Goal: Entertainment & Leisure: Consume media (video, audio)

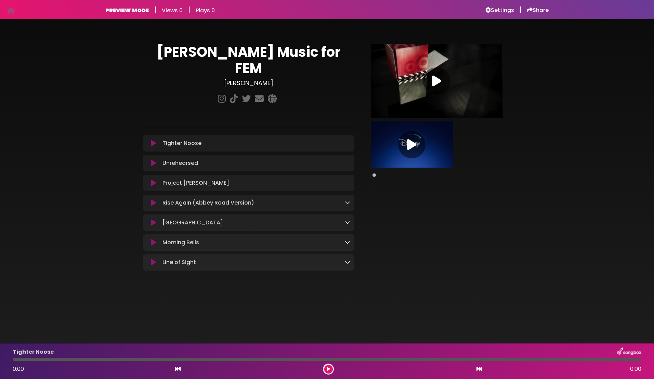
click at [153, 140] on icon at bounding box center [153, 143] width 5 height 7
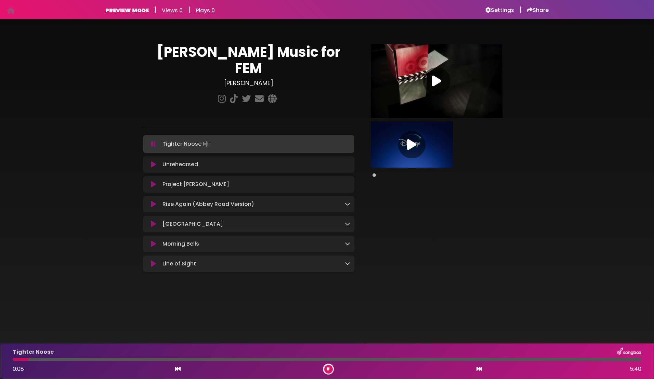
click at [153, 141] on icon at bounding box center [153, 144] width 4 height 7
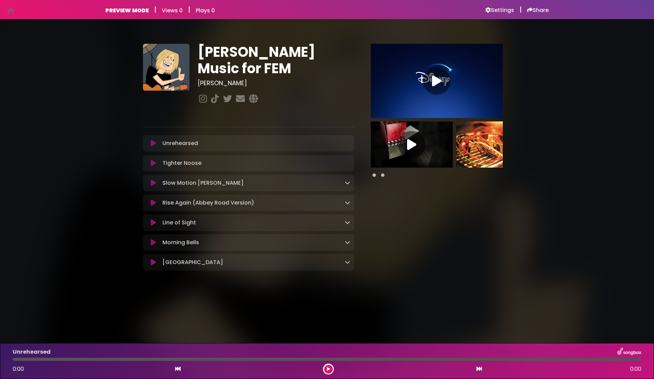
click at [488, 148] on img at bounding box center [498, 145] width 82 height 46
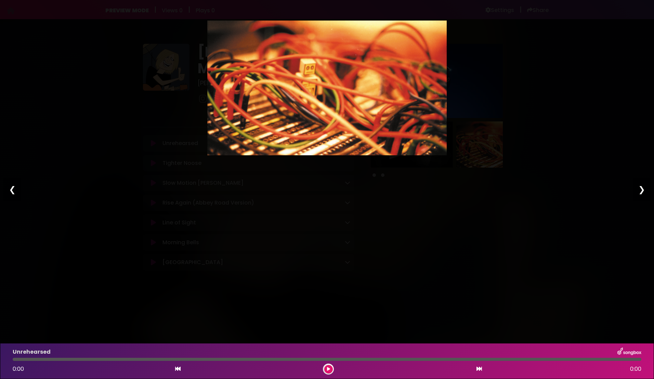
click at [13, 193] on div "❮" at bounding box center [12, 189] width 18 height 23
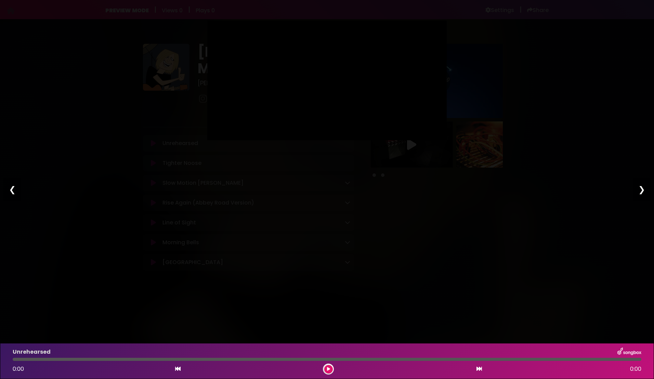
type input "****"
click at [12, 191] on div "❮" at bounding box center [12, 189] width 18 height 23
type input "****"
click at [289, 249] on div "Pause Play % buffered 00:00 00:00 05:11 Exit fullscreen Enter fullscreen Play ❮…" at bounding box center [327, 189] width 654 height 379
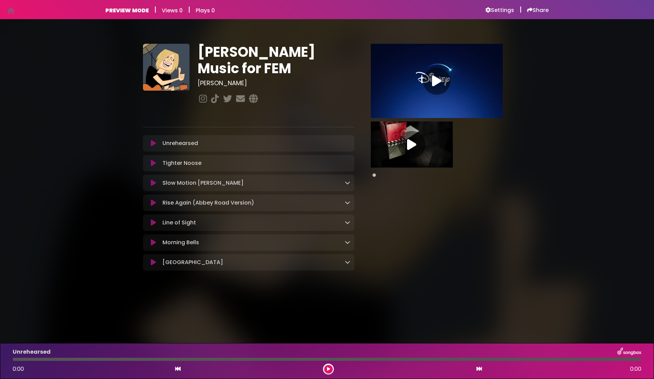
click at [155, 141] on icon at bounding box center [153, 143] width 5 height 7
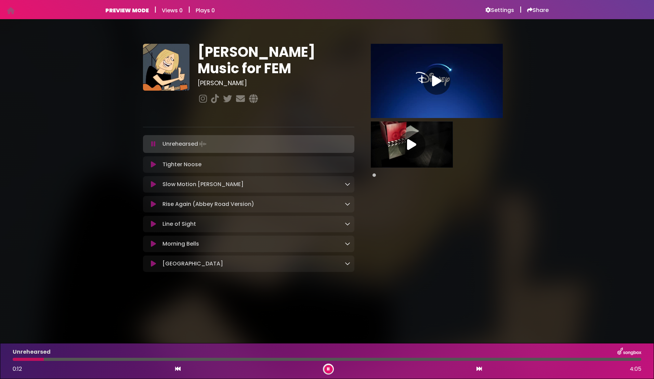
click at [373, 176] on span at bounding box center [374, 175] width 3 height 3
drag, startPoint x: 373, startPoint y: 176, endPoint x: 376, endPoint y: 192, distance: 15.6
click at [376, 192] on div "Pause Play % buffered 00:00" at bounding box center [437, 159] width 157 height 231
click at [194, 360] on div at bounding box center [327, 359] width 629 height 3
click at [154, 163] on icon at bounding box center [153, 164] width 5 height 7
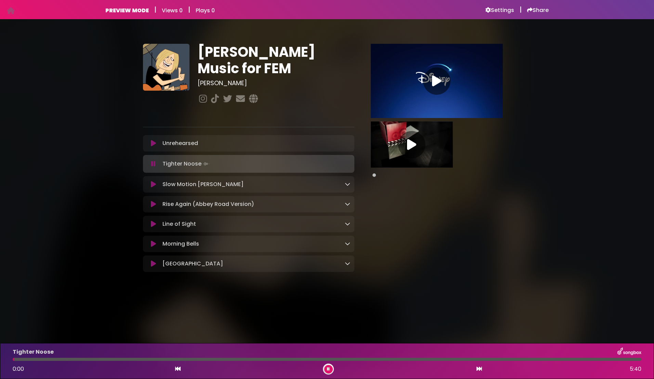
click at [310, 361] on div at bounding box center [327, 359] width 629 height 3
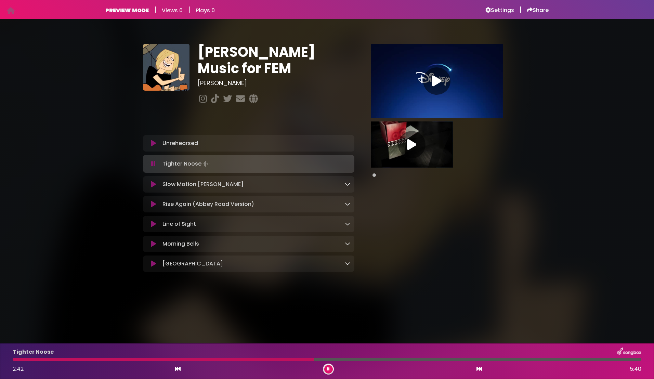
click at [127, 360] on div at bounding box center [164, 359] width 302 height 3
click at [329, 369] on icon at bounding box center [328, 369] width 3 height 4
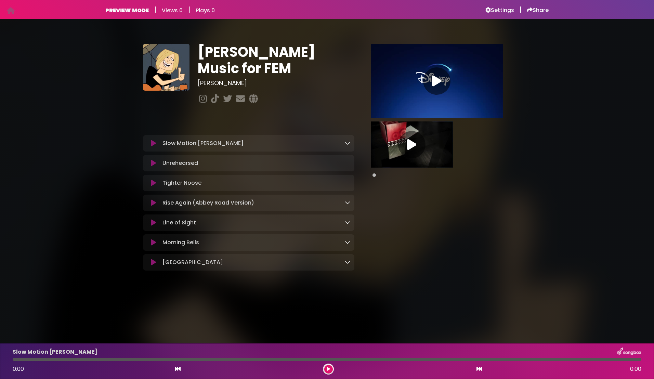
click at [348, 141] on icon at bounding box center [347, 142] width 5 height 5
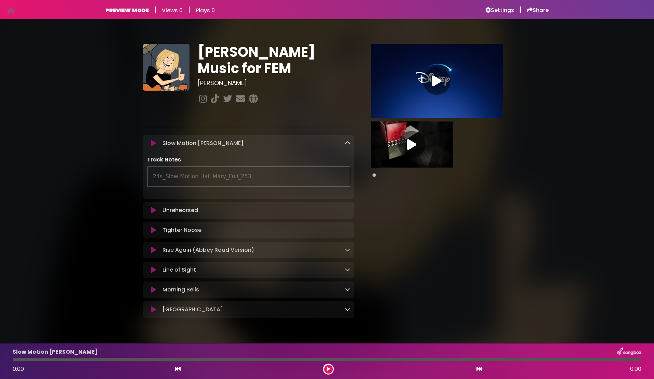
click at [348, 141] on icon at bounding box center [347, 142] width 5 height 5
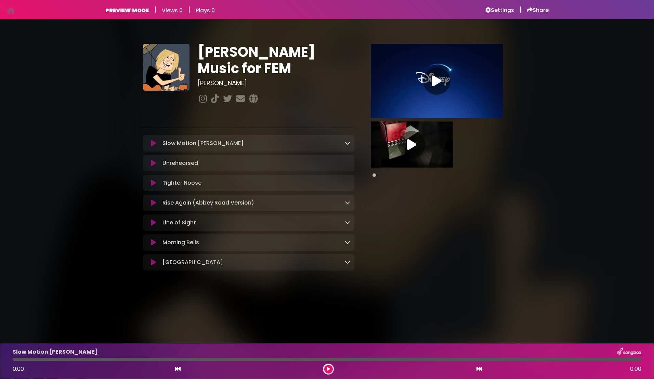
click at [154, 142] on icon at bounding box center [153, 143] width 5 height 7
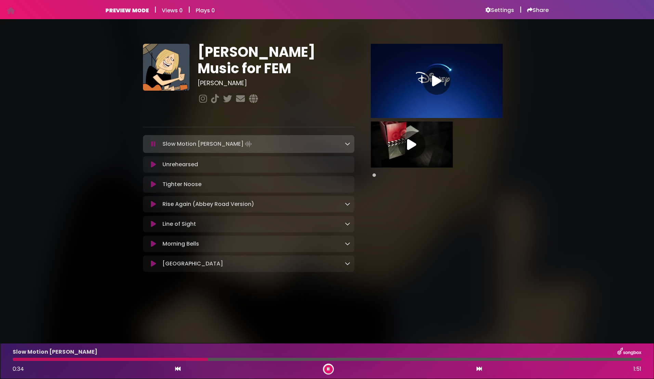
click at [236, 61] on h1 "Tommy Walter Music for FEM" at bounding box center [276, 60] width 156 height 33
click at [328, 369] on icon at bounding box center [328, 369] width 3 height 4
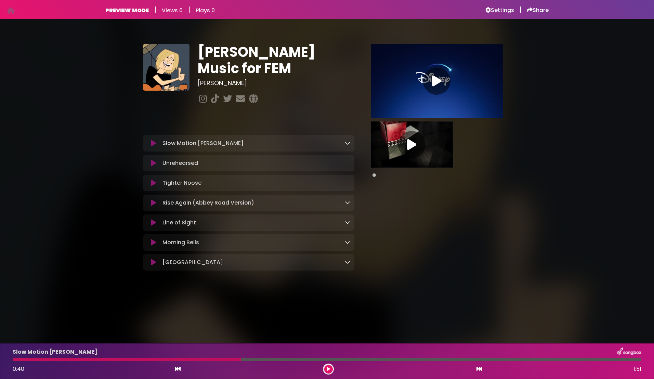
click at [440, 79] on icon at bounding box center [436, 81] width 9 height 12
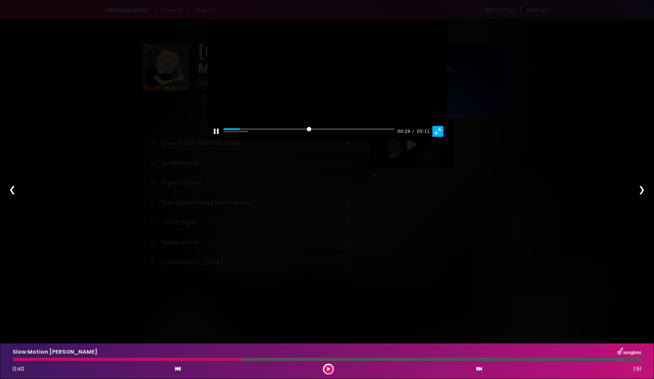
click at [435, 137] on button "Exit fullscreen Enter fullscreen" at bounding box center [438, 131] width 11 height 11
type input "*****"
click at [644, 188] on div "❯" at bounding box center [642, 189] width 18 height 23
type input "*****"
click at [644, 188] on div "❯" at bounding box center [642, 189] width 18 height 23
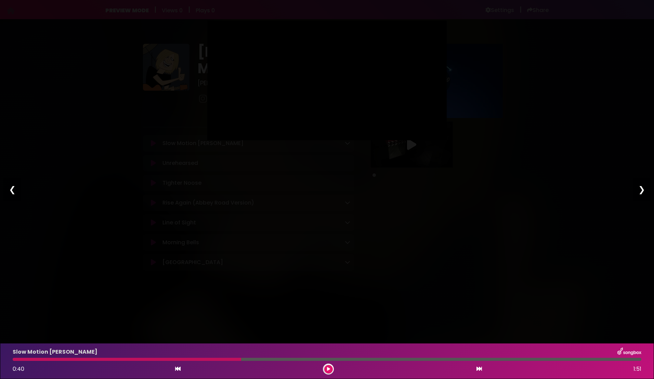
type input "****"
click at [553, 217] on div "Pause Play % buffered 00:00 00:00 05:11 Exit fullscreen Enter fullscreen Play ❮…" at bounding box center [327, 189] width 654 height 379
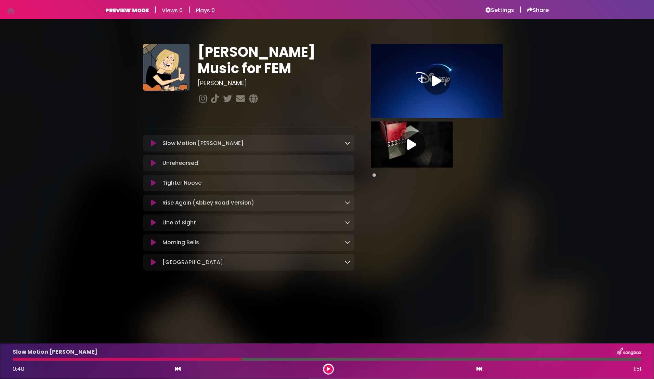
click at [154, 143] on icon at bounding box center [153, 143] width 5 height 7
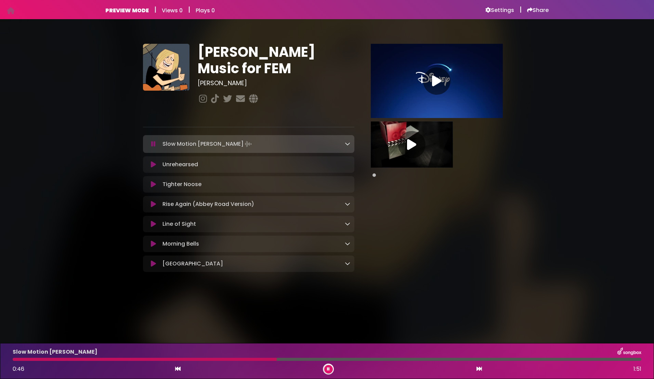
click at [421, 359] on div at bounding box center [327, 359] width 629 height 3
click at [153, 164] on icon at bounding box center [153, 164] width 5 height 7
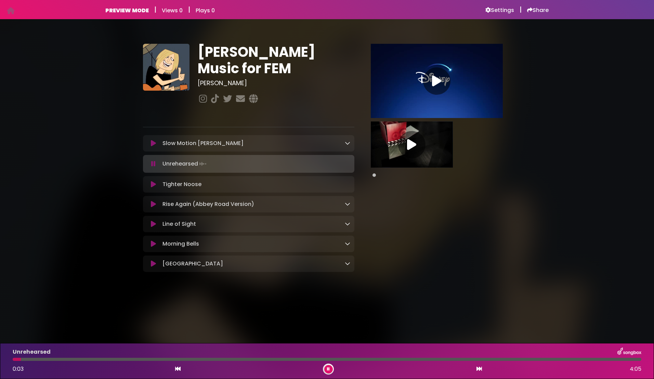
click at [295, 359] on div at bounding box center [327, 359] width 629 height 3
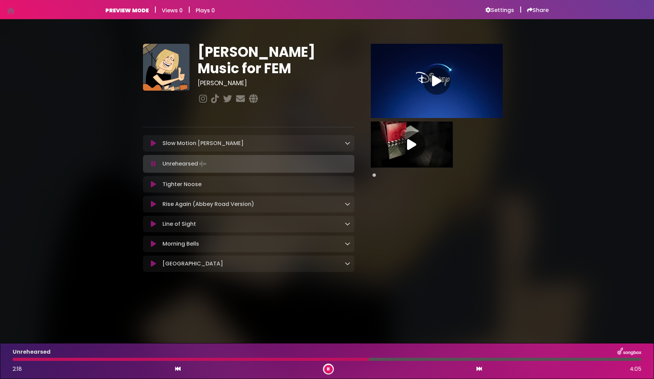
click at [153, 184] on icon at bounding box center [153, 184] width 5 height 7
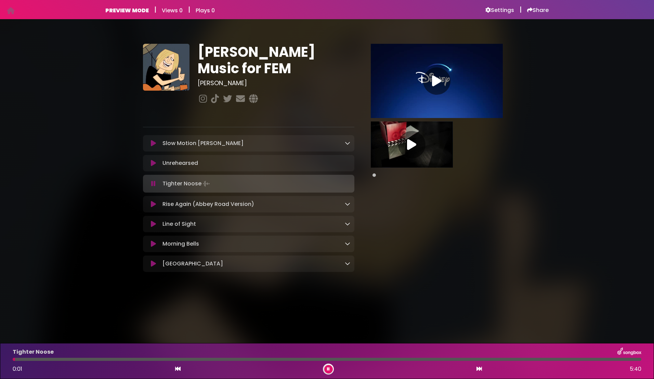
click at [241, 360] on div at bounding box center [327, 359] width 629 height 3
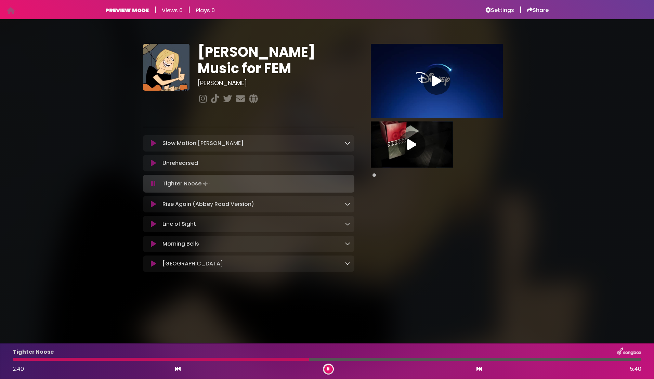
click at [153, 204] on icon at bounding box center [153, 204] width 5 height 7
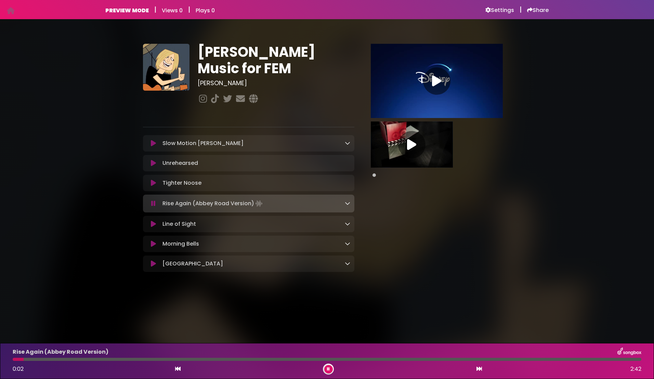
click at [226, 361] on div "Rise Again (Abbey Road Version) 0:02 2:42" at bounding box center [327, 361] width 637 height 27
click at [225, 360] on div at bounding box center [327, 359] width 629 height 3
click at [448, 359] on div at bounding box center [327, 359] width 629 height 3
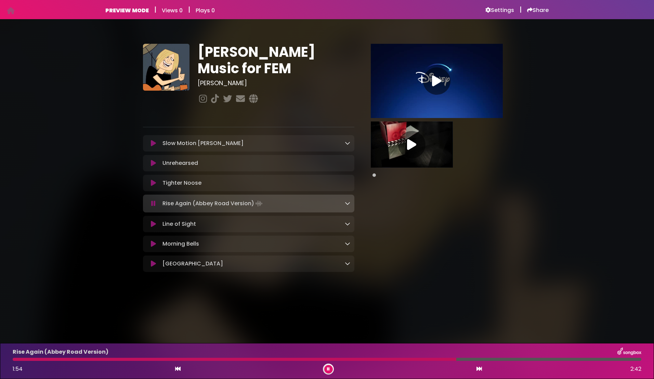
click at [546, 360] on div at bounding box center [327, 359] width 629 height 3
click at [152, 223] on icon at bounding box center [153, 224] width 5 height 7
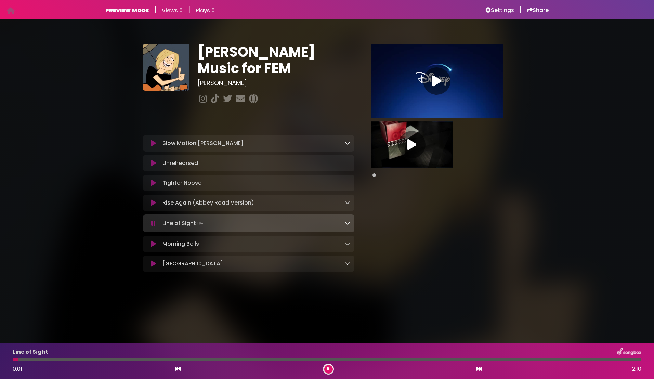
click at [301, 359] on div at bounding box center [327, 359] width 629 height 3
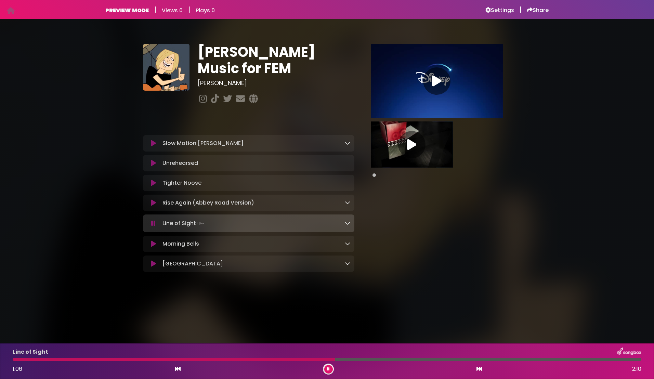
click at [524, 359] on div at bounding box center [327, 359] width 629 height 3
click at [155, 243] on icon at bounding box center [153, 244] width 5 height 7
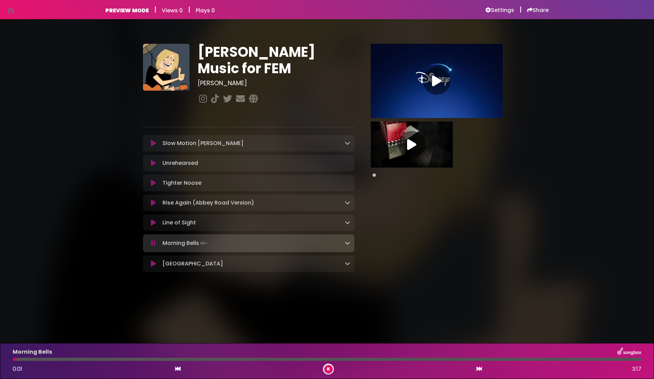
click at [512, 359] on div at bounding box center [327, 359] width 629 height 3
click at [511, 360] on div at bounding box center [327, 359] width 629 height 3
click at [510, 360] on div at bounding box center [327, 359] width 629 height 3
click at [511, 359] on div at bounding box center [327, 359] width 629 height 3
click at [194, 359] on div at bounding box center [327, 359] width 629 height 3
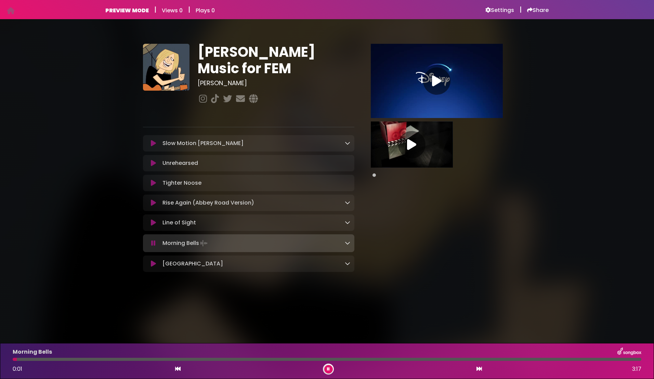
click at [193, 360] on div at bounding box center [327, 359] width 629 height 3
click at [513, 360] on div at bounding box center [327, 359] width 629 height 3
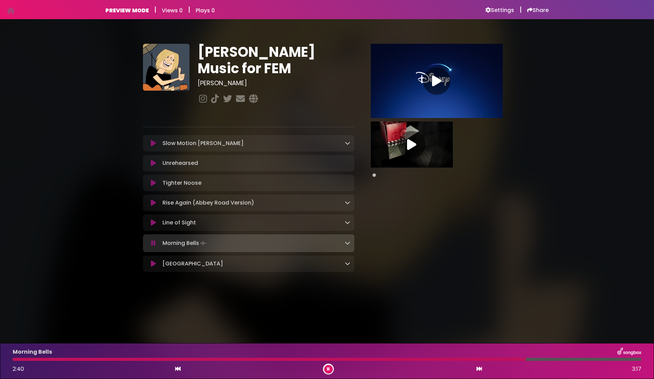
click at [426, 359] on div at bounding box center [269, 359] width 513 height 3
click at [326, 369] on button at bounding box center [329, 369] width 9 height 9
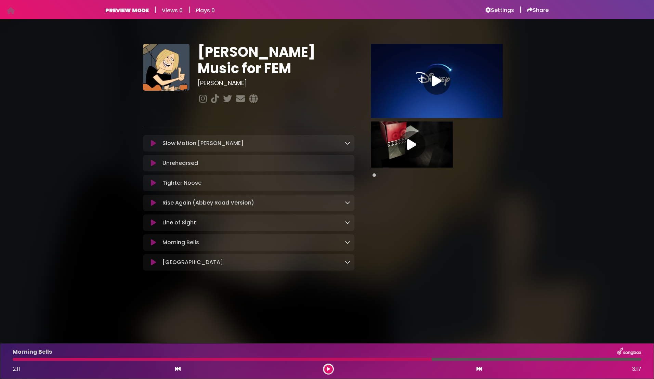
click at [329, 369] on icon at bounding box center [328, 369] width 3 height 4
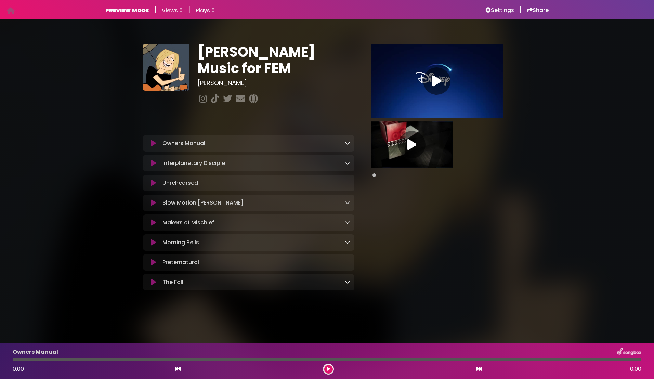
click at [153, 141] on icon at bounding box center [153, 143] width 5 height 7
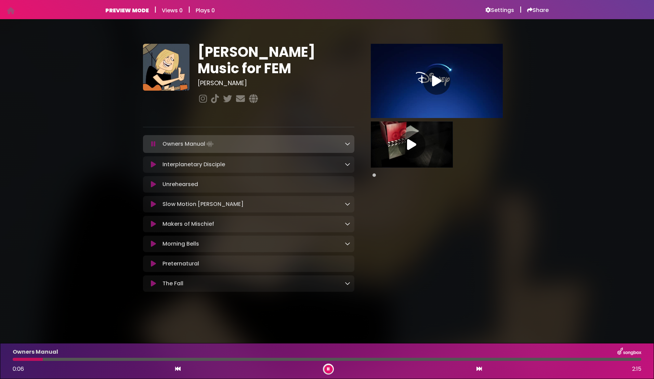
click at [243, 360] on div at bounding box center [327, 359] width 629 height 3
click at [153, 165] on icon at bounding box center [153, 164] width 5 height 7
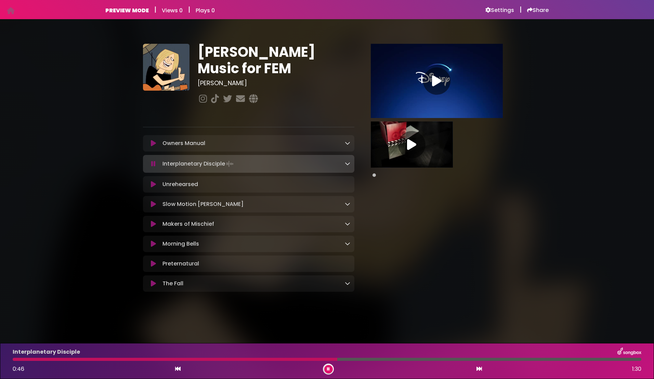
click at [154, 141] on icon at bounding box center [153, 143] width 5 height 7
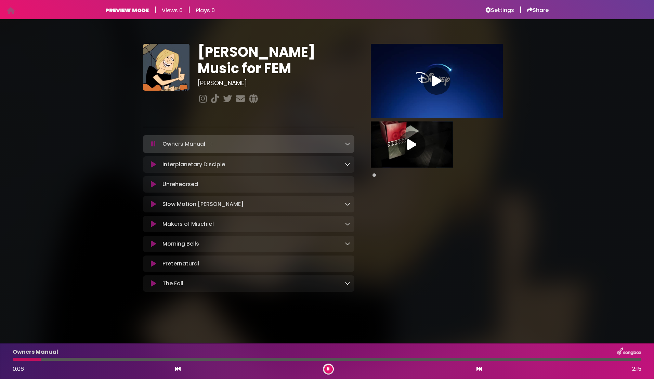
click at [224, 359] on div at bounding box center [327, 359] width 629 height 3
click at [368, 359] on div at bounding box center [327, 359] width 629 height 3
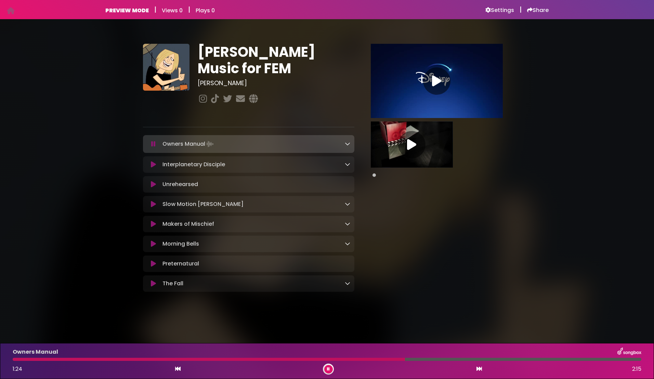
click at [153, 204] on icon at bounding box center [153, 204] width 5 height 7
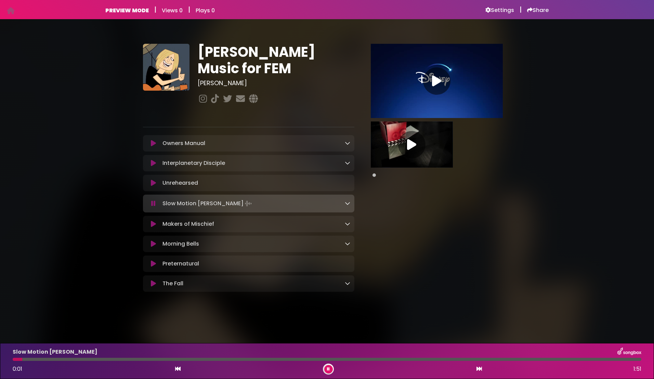
click at [334, 360] on div at bounding box center [327, 359] width 629 height 3
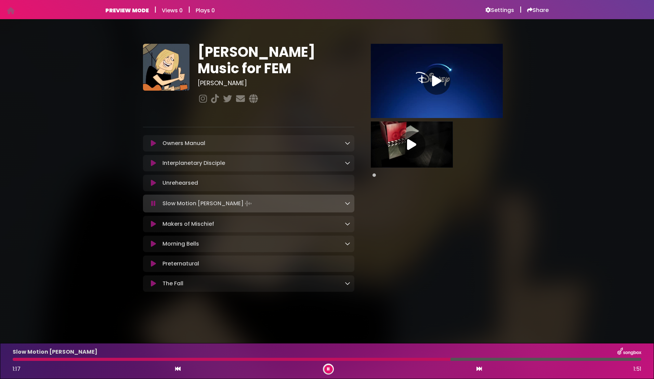
click at [331, 370] on button at bounding box center [329, 369] width 9 height 9
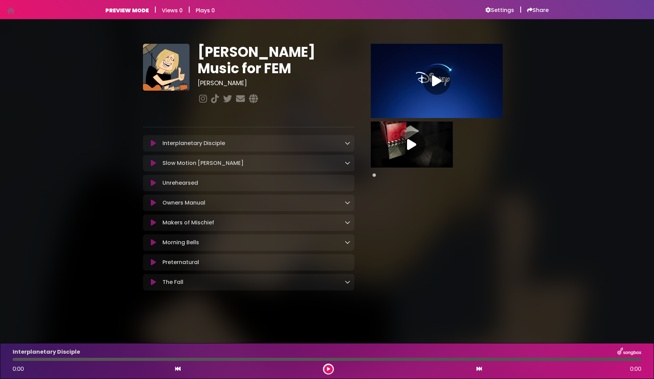
click at [154, 143] on icon at bounding box center [153, 143] width 5 height 7
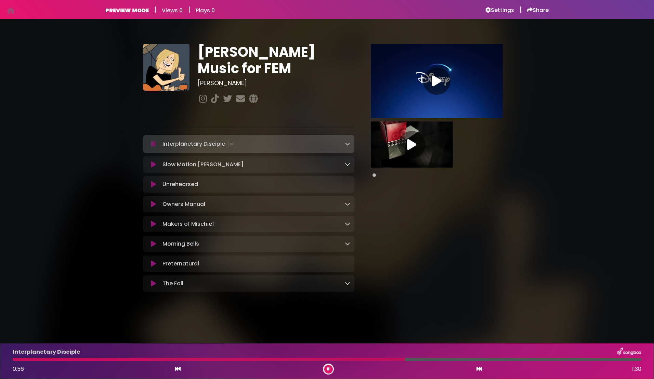
click at [331, 368] on button at bounding box center [329, 369] width 9 height 9
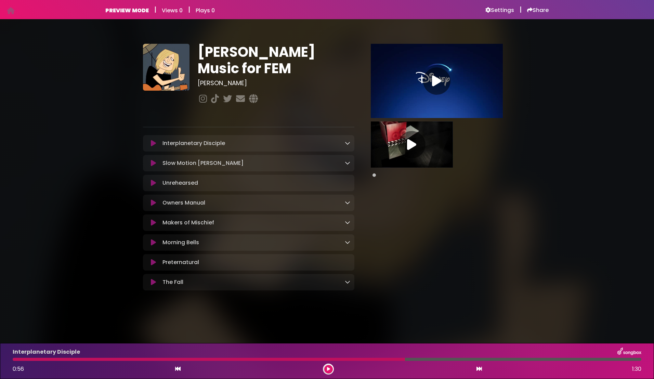
click at [96, 139] on div "Tommy Walter Music for FEM Tommy Walter" at bounding box center [327, 164] width 654 height 275
click at [150, 163] on button at bounding box center [153, 163] width 13 height 7
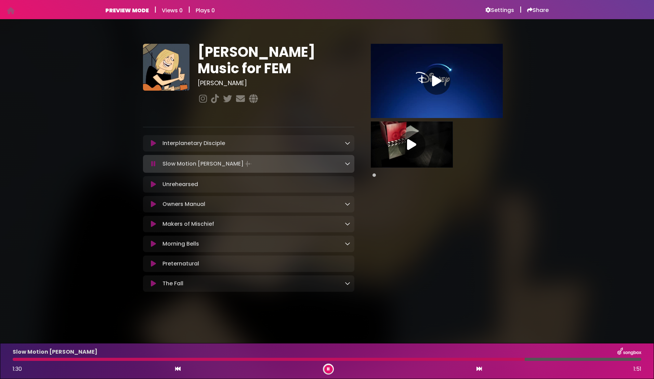
click at [156, 185] on icon at bounding box center [153, 184] width 5 height 7
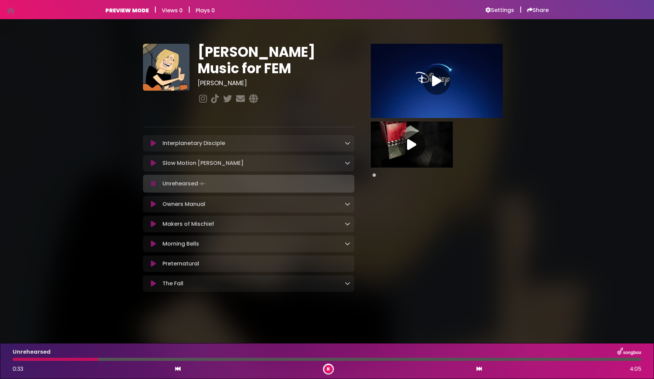
click at [153, 203] on icon at bounding box center [153, 204] width 5 height 7
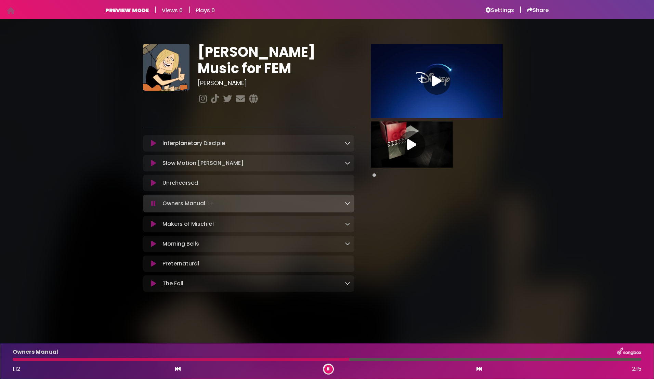
click at [481, 361] on div "Owners Manual 1:12 2:15" at bounding box center [327, 361] width 637 height 27
click at [481, 360] on div at bounding box center [327, 359] width 629 height 3
click at [153, 221] on icon at bounding box center [153, 224] width 5 height 7
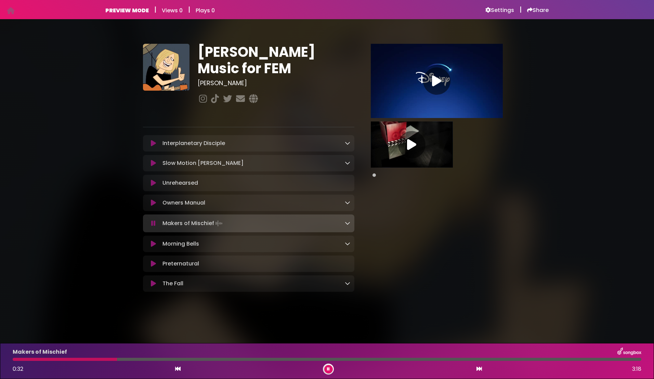
click at [351, 360] on div at bounding box center [327, 359] width 629 height 3
click at [153, 243] on icon at bounding box center [153, 244] width 5 height 7
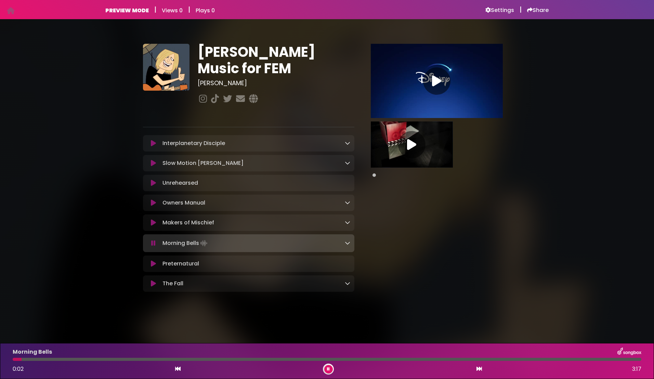
click at [254, 360] on div at bounding box center [327, 359] width 629 height 3
click at [432, 359] on div at bounding box center [327, 359] width 629 height 3
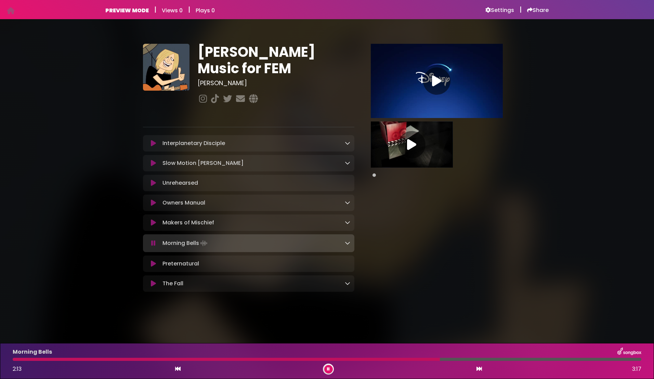
click at [154, 264] on icon at bounding box center [153, 263] width 5 height 7
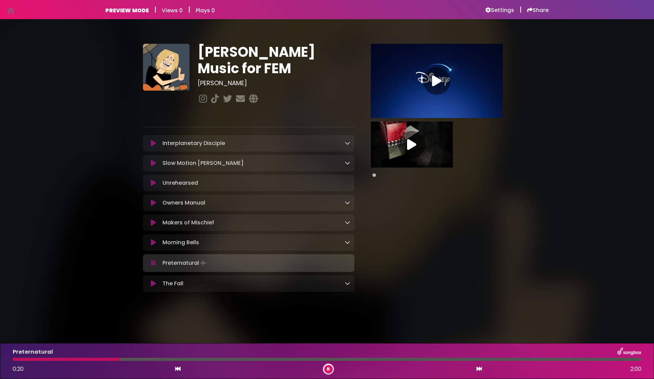
click at [370, 360] on div at bounding box center [327, 359] width 629 height 3
click at [153, 284] on icon at bounding box center [153, 283] width 5 height 7
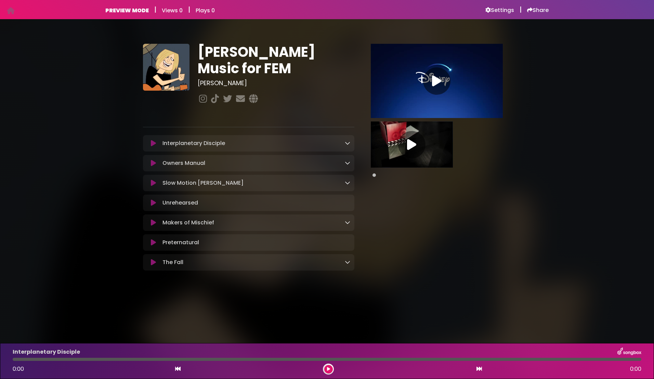
click at [486, 274] on div "Pause Play % buffered 00:00" at bounding box center [437, 159] width 157 height 230
click at [440, 77] on icon at bounding box center [436, 81] width 9 height 12
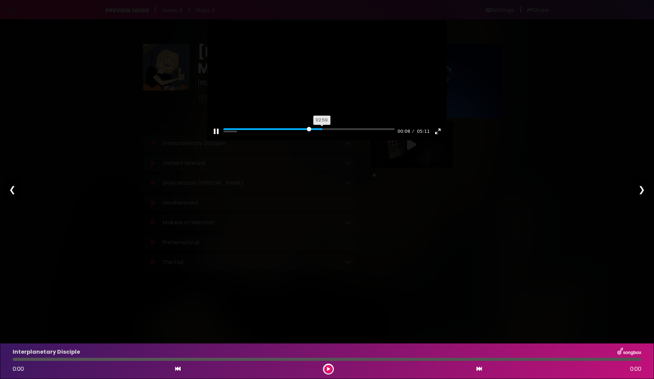
click at [322, 135] on input "Seek" at bounding box center [309, 131] width 171 height 7
click at [346, 135] on input "Seek" at bounding box center [309, 131] width 171 height 7
click at [368, 135] on input "Seek" at bounding box center [309, 131] width 171 height 7
click at [383, 135] on input "Seek" at bounding box center [309, 131] width 171 height 7
type input "*****"
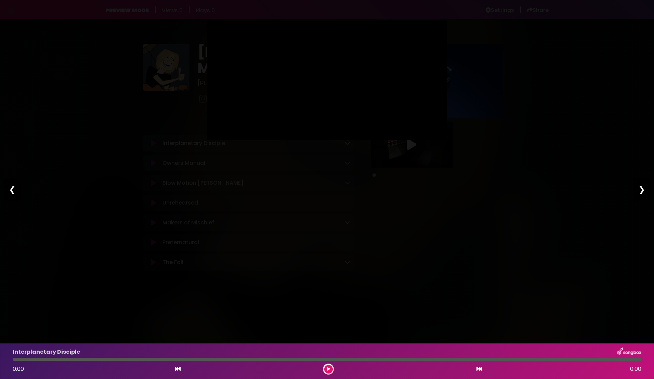
click at [642, 189] on div "❯" at bounding box center [642, 189] width 18 height 23
type input "****"
click at [643, 189] on div "❯" at bounding box center [642, 189] width 18 height 23
type input "****"
click at [510, 88] on div "Pause Play % buffered 00:00 00:00 05:11 Exit fullscreen Enter fullscreen Play ❮…" at bounding box center [327, 189] width 654 height 379
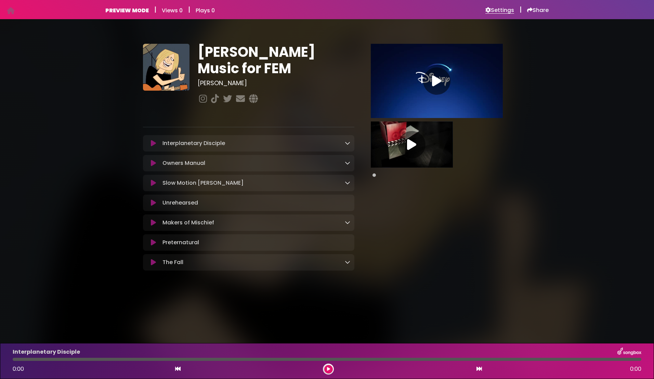
click at [496, 7] on h6 "Settings" at bounding box center [500, 10] width 29 height 7
